Goal: Transaction & Acquisition: Purchase product/service

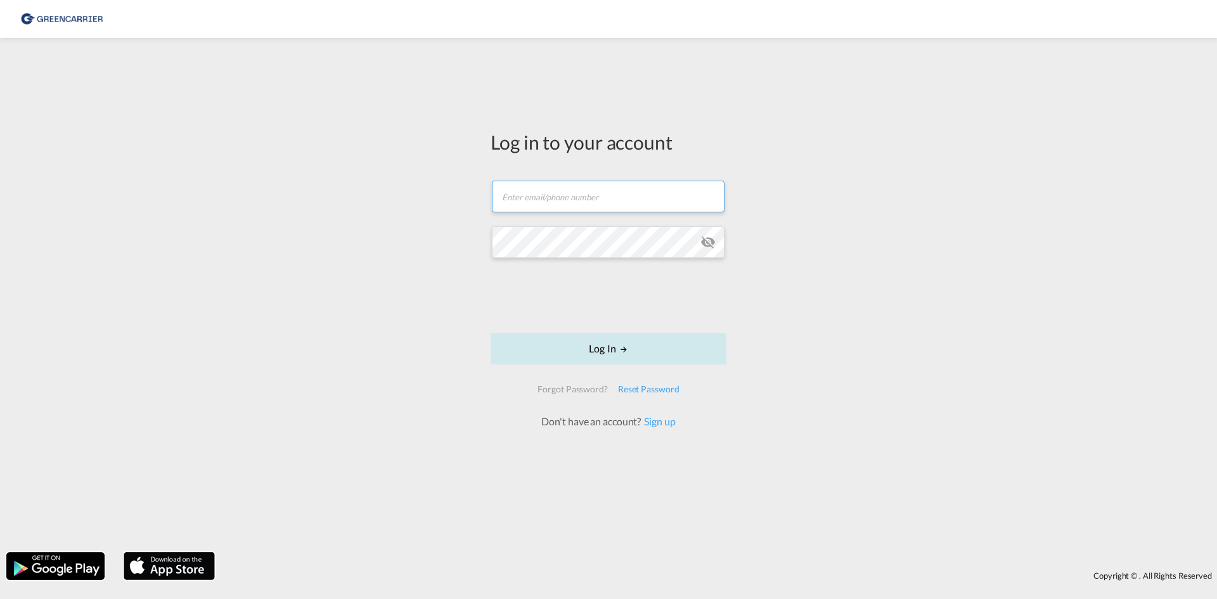
type input "[EMAIL_ADDRESS][DOMAIN_NAME]"
click at [620, 340] on button "Log In" at bounding box center [609, 349] width 236 height 32
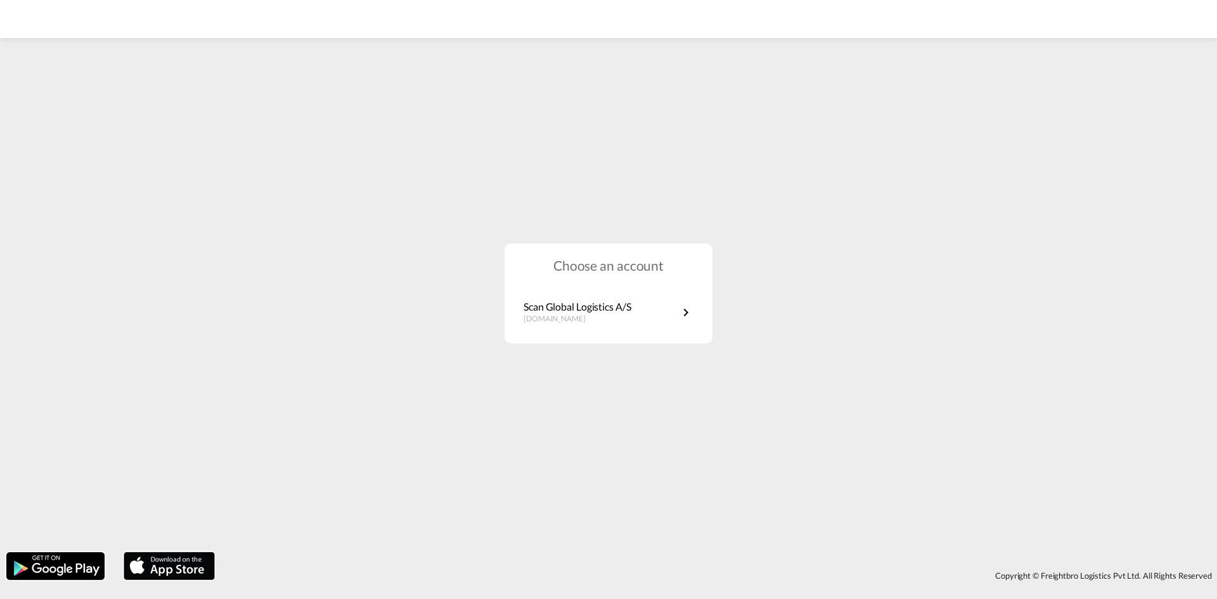
click at [597, 292] on div "Choose an account Scan Global Logistics A/S [DOMAIN_NAME]" at bounding box center [609, 293] width 208 height 101
click at [596, 306] on p "Scan Global Logistics A/S" at bounding box center [578, 307] width 108 height 14
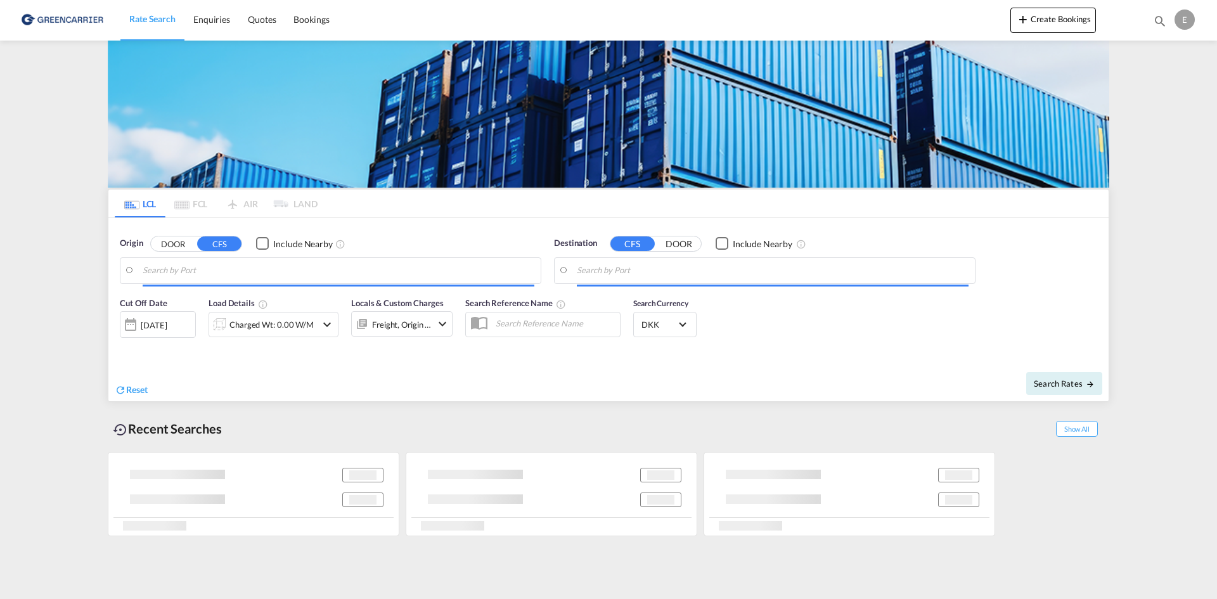
type input "DK-7000, Fredericia"
type input "Buenaventura, COBUN"
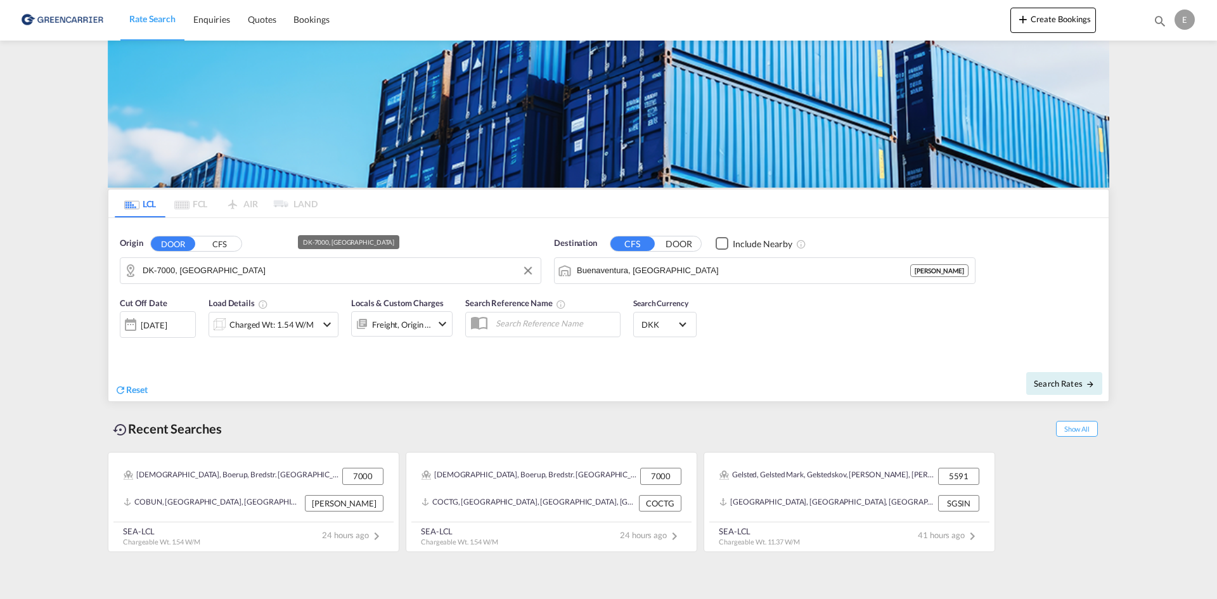
click at [270, 270] on input "DK-7000, Fredericia" at bounding box center [339, 270] width 392 height 19
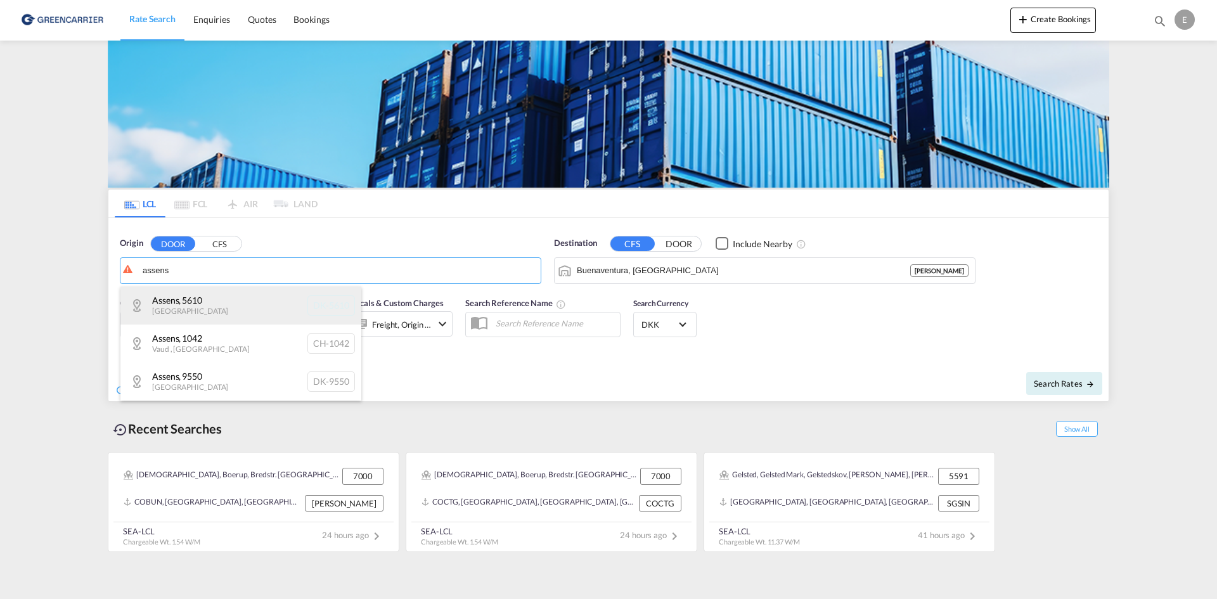
click at [219, 305] on div "Assens , 5610 Denmark DK-5610" at bounding box center [240, 306] width 241 height 38
type input "DK-5610, Assens"
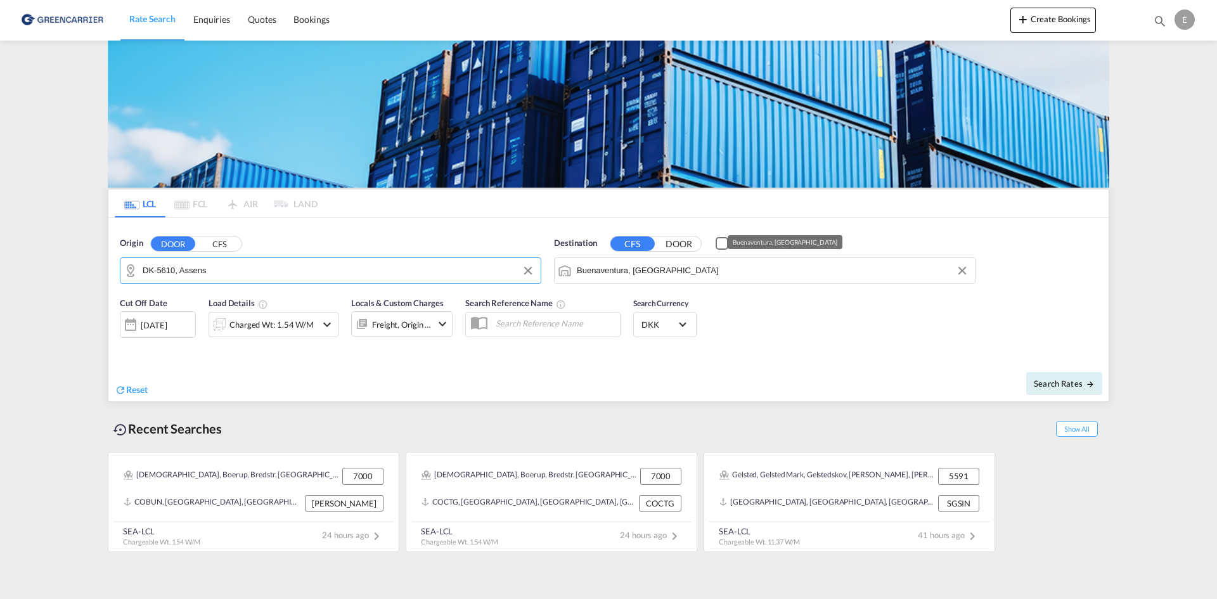
click at [628, 277] on input "Buenaventura, COBUN" at bounding box center [773, 270] width 392 height 19
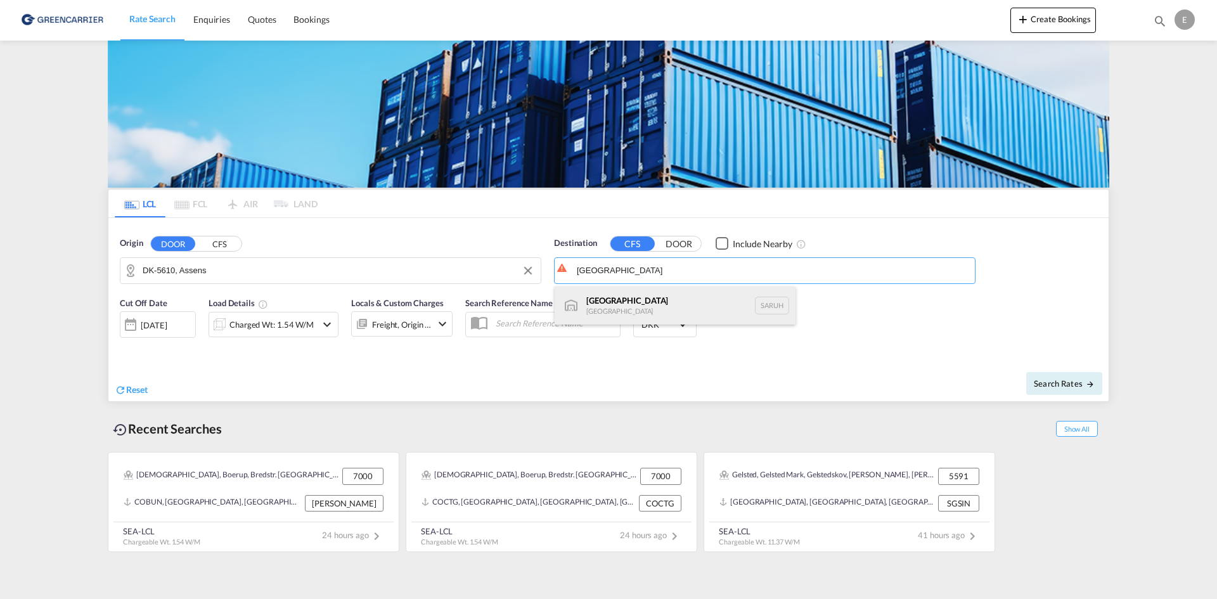
drag, startPoint x: 655, startPoint y: 300, endPoint x: 591, endPoint y: 338, distance: 74.5
click at [655, 301] on div "Riyadh Saudi Arabia SARUH" at bounding box center [675, 306] width 241 height 38
type input "Riyadh, SARUH"
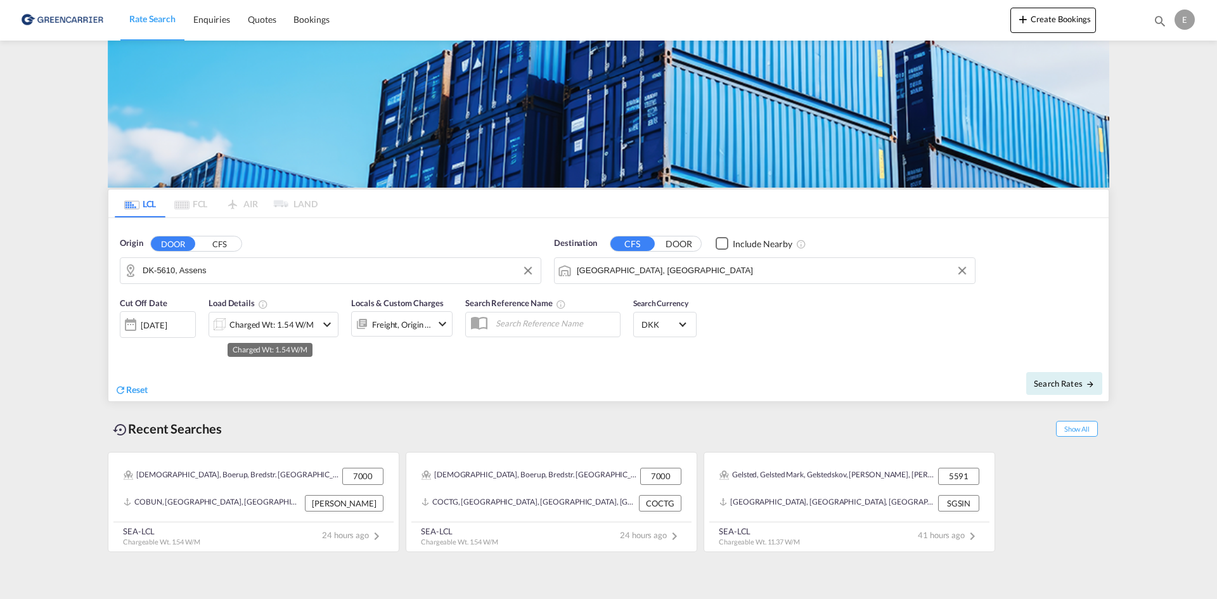
click at [262, 324] on div "Charged Wt: 1.54 W/M" at bounding box center [272, 325] width 84 height 18
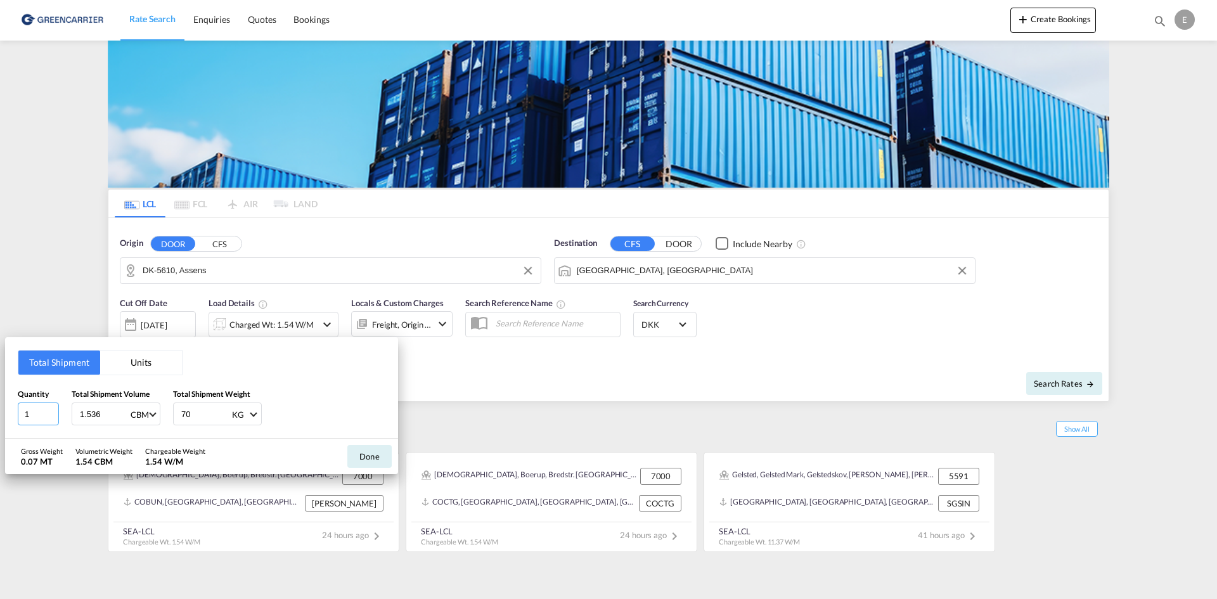
drag, startPoint x: 36, startPoint y: 412, endPoint x: 8, endPoint y: 412, distance: 27.9
click at [29, 412] on input "1" at bounding box center [38, 414] width 41 height 23
type input "4"
type input "1346"
type input "6.16"
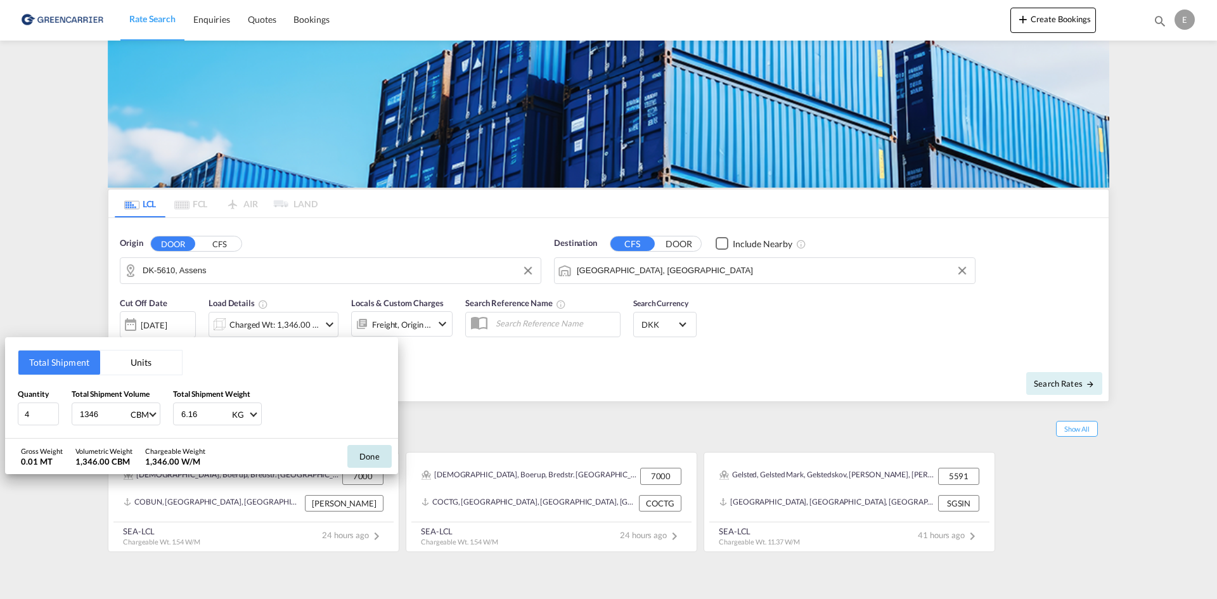
click at [382, 460] on button "Done" at bounding box center [369, 456] width 44 height 23
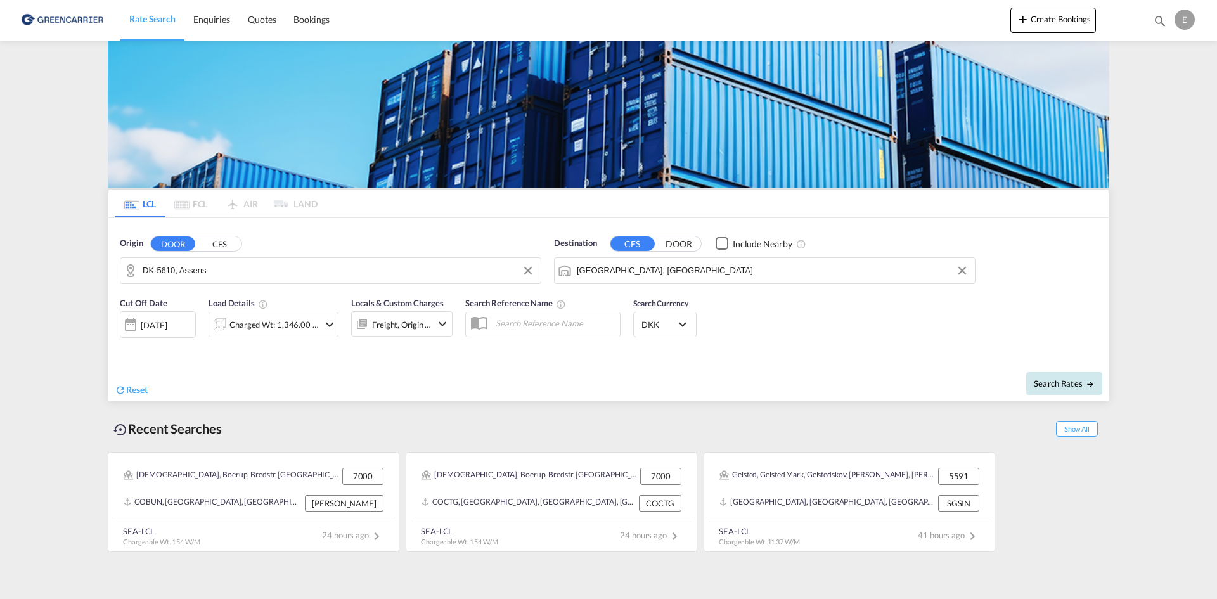
click at [1060, 389] on button "Search Rates" at bounding box center [1065, 383] width 76 height 23
type input "5610 to SARUH / 29 Aug 2025"
